Goal: Task Accomplishment & Management: Manage account settings

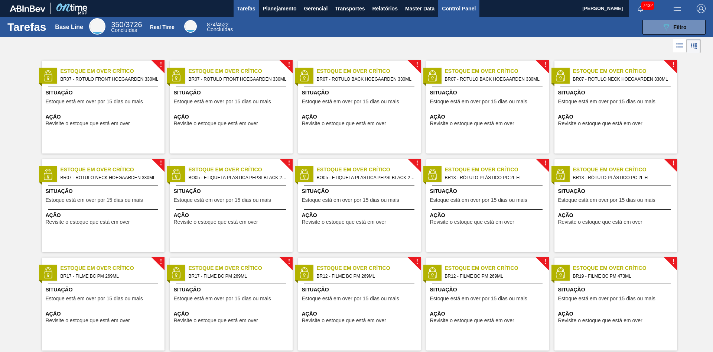
click at [466, 14] on button "Control Panel" at bounding box center [458, 8] width 41 height 17
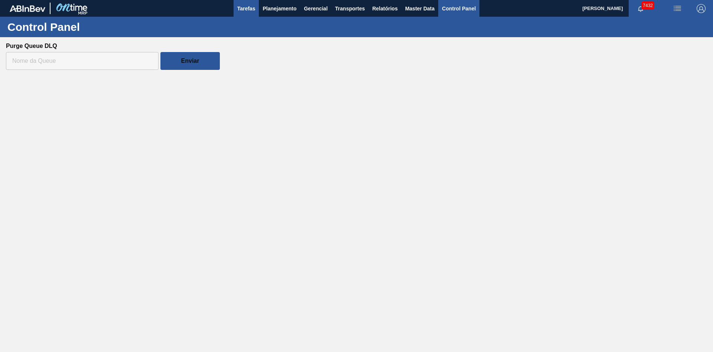
click at [246, 6] on span "Tarefas" at bounding box center [246, 8] width 18 height 9
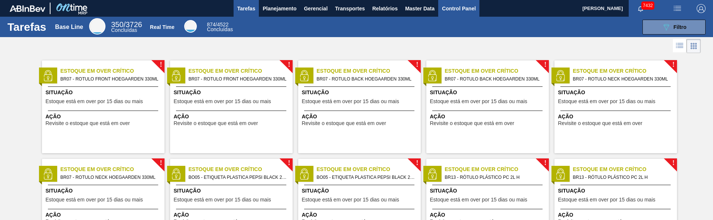
click at [464, 8] on span "Control Panel" at bounding box center [459, 8] width 34 height 9
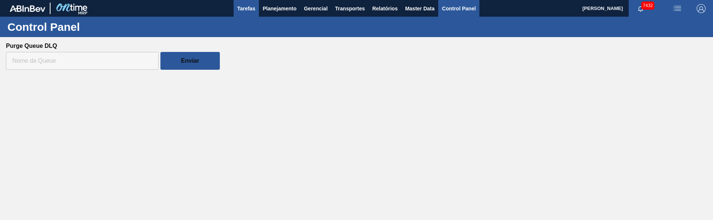
click at [256, 12] on button "Tarefas" at bounding box center [247, 8] width 26 height 17
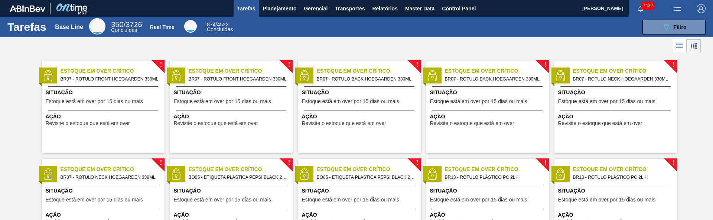
click at [346, 80] on span "BR07 - ROTULO BACK HOEGAARDEN 330ML" at bounding box center [366, 79] width 98 height 8
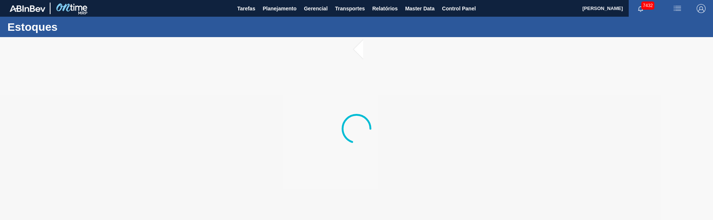
click at [339, 102] on div at bounding box center [356, 128] width 713 height 183
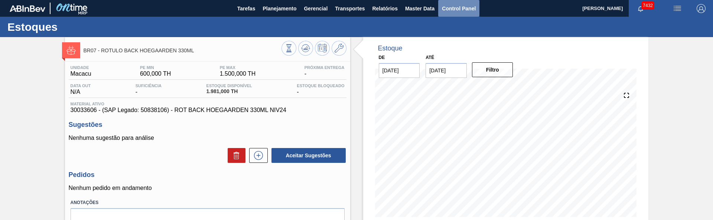
click at [472, 9] on span "Control Panel" at bounding box center [459, 8] width 34 height 9
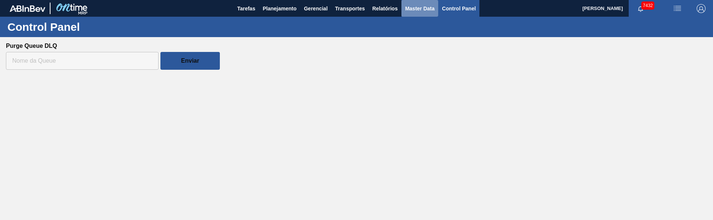
click at [430, 7] on span "Master Data" at bounding box center [419, 8] width 29 height 9
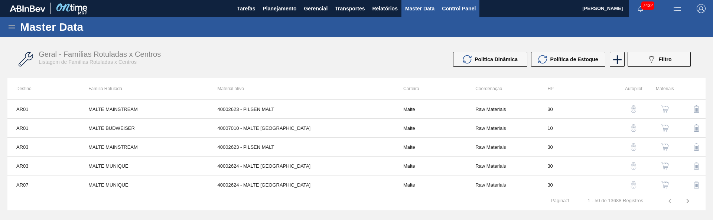
click at [456, 2] on button "Control Panel" at bounding box center [458, 8] width 41 height 17
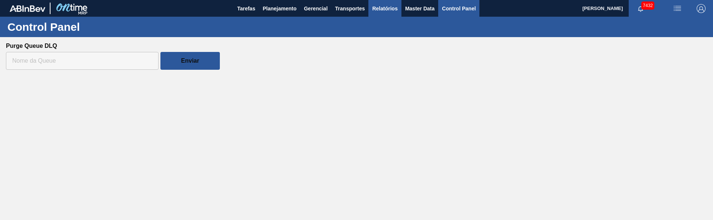
click at [388, 9] on span "Relatórios" at bounding box center [384, 8] width 25 height 9
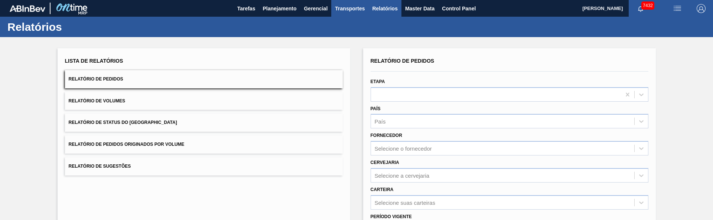
click at [353, 7] on span "Transportes" at bounding box center [350, 8] width 30 height 9
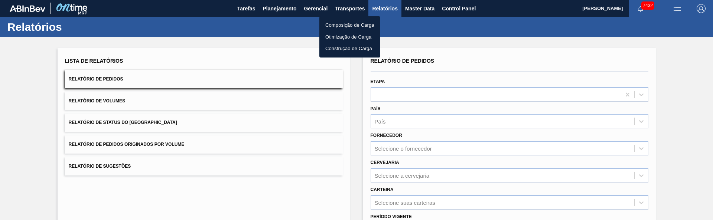
click at [315, 10] on div at bounding box center [356, 110] width 713 height 220
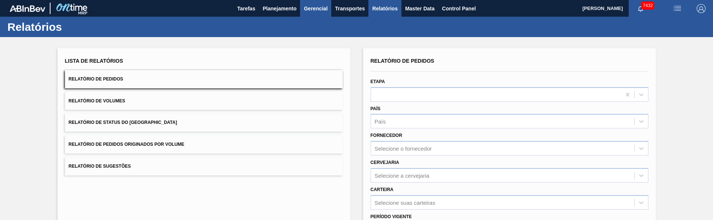
click at [330, 6] on button "Gerencial" at bounding box center [315, 8] width 31 height 17
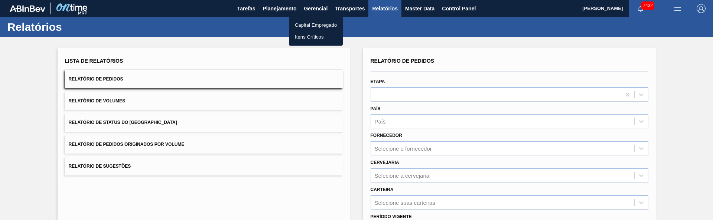
click at [341, 5] on div at bounding box center [356, 110] width 713 height 220
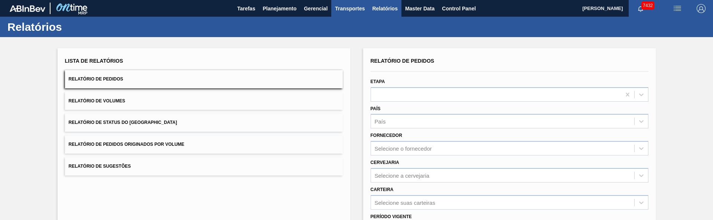
click at [352, 7] on span "Transportes" at bounding box center [350, 8] width 30 height 9
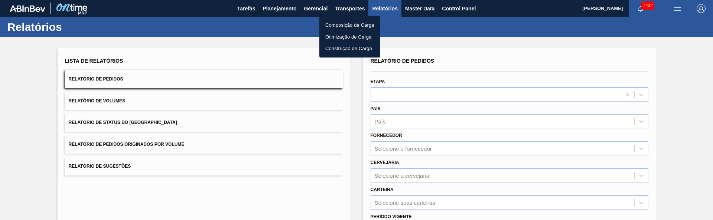
click at [354, 22] on li "Composição de Carga" at bounding box center [349, 25] width 61 height 12
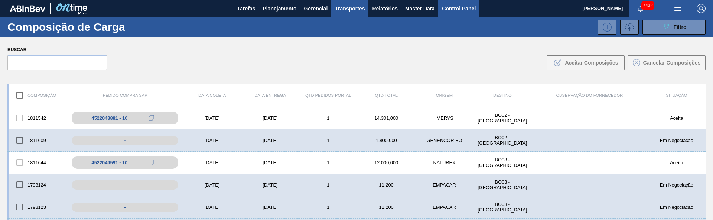
click at [463, 10] on span "Control Panel" at bounding box center [459, 8] width 34 height 9
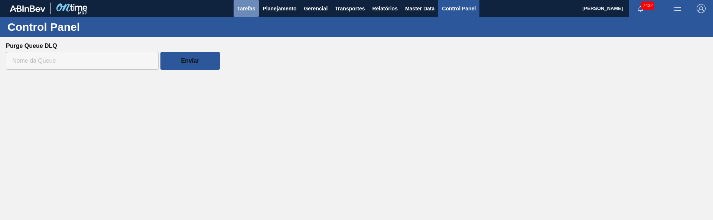
click at [243, 7] on span "Tarefas" at bounding box center [246, 8] width 18 height 9
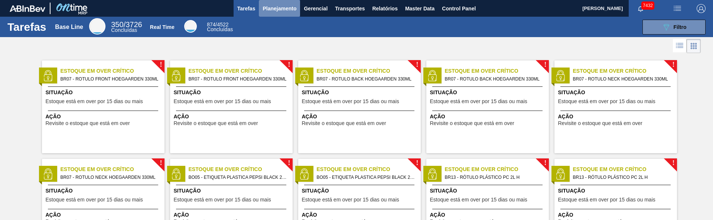
click at [286, 12] on span "Planejamento" at bounding box center [280, 8] width 34 height 9
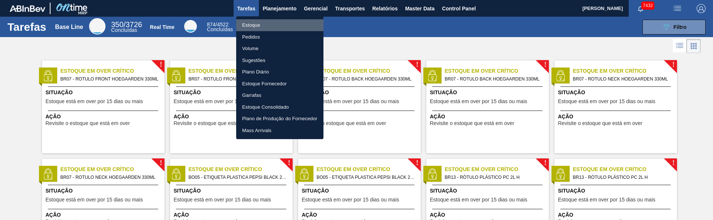
click at [281, 29] on li "Estoque" at bounding box center [279, 25] width 87 height 12
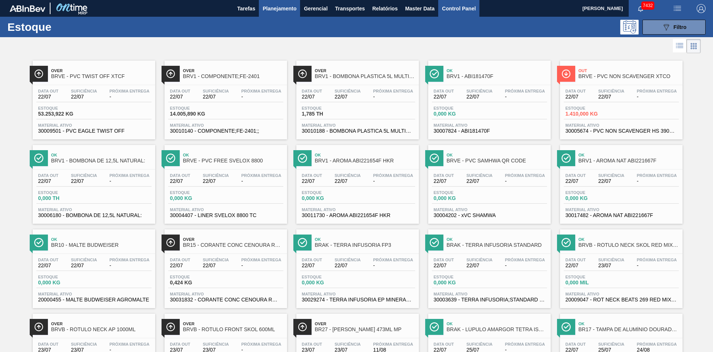
click at [469, 10] on span "Control Panel" at bounding box center [459, 8] width 34 height 9
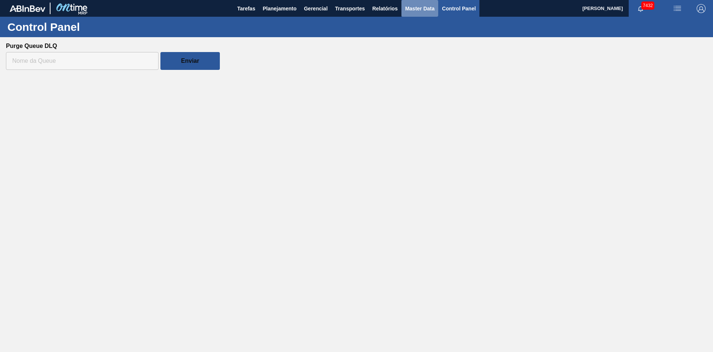
click at [421, 11] on span "Master Data" at bounding box center [419, 8] width 29 height 9
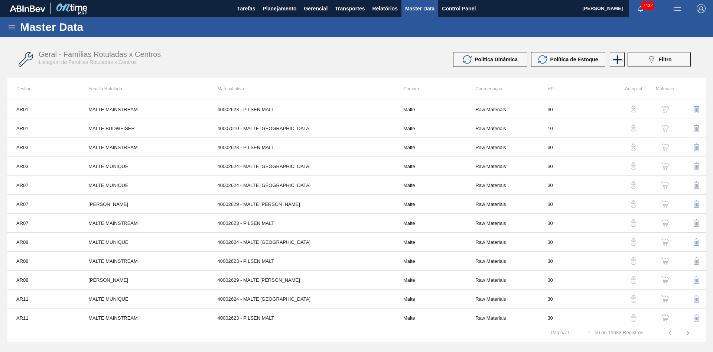
click at [10, 25] on icon at bounding box center [12, 27] width 7 height 4
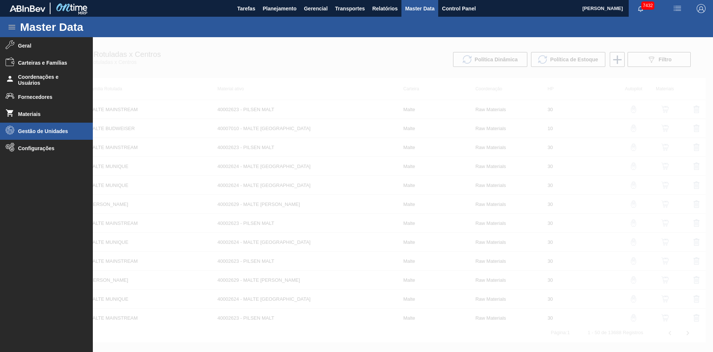
click at [66, 134] on span "Gestão de Unidades" at bounding box center [48, 131] width 61 height 6
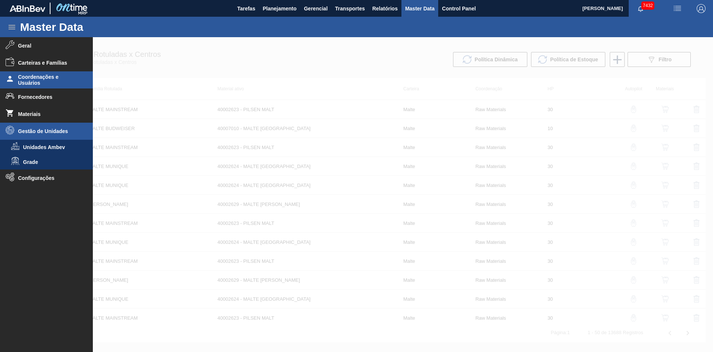
click at [49, 79] on span "Coordenações e Usuários" at bounding box center [48, 80] width 61 height 12
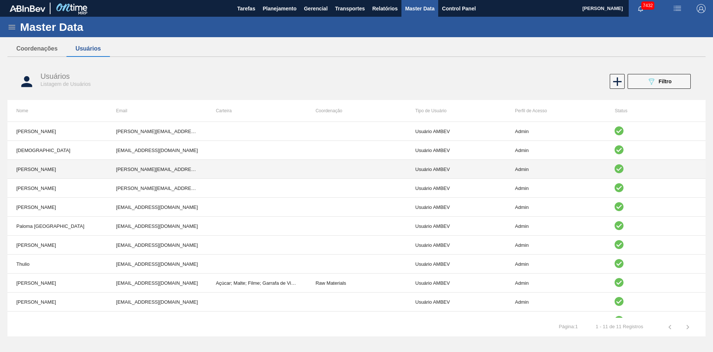
click at [249, 172] on td at bounding box center [257, 169] width 100 height 19
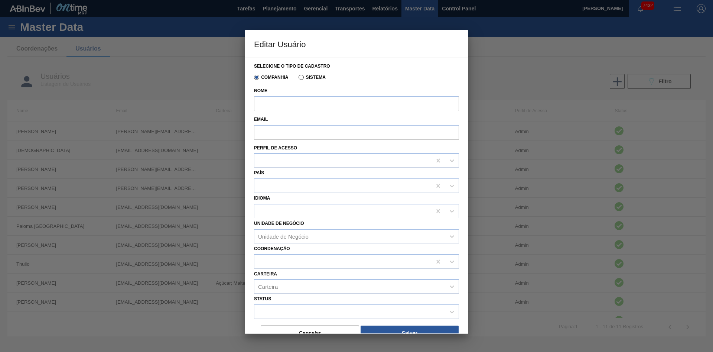
type input "[PERSON_NAME]"
type input "[PERSON_NAME][EMAIL_ADDRESS][DOMAIN_NAME]"
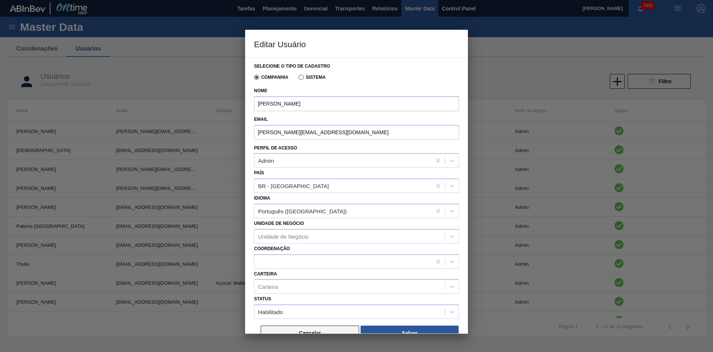
scroll to position [11, 0]
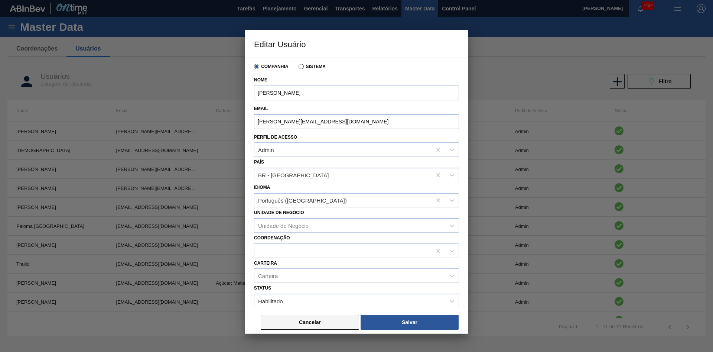
click at [348, 220] on button "Cancelar" at bounding box center [310, 322] width 98 height 15
